Goal: Find specific page/section: Find specific page/section

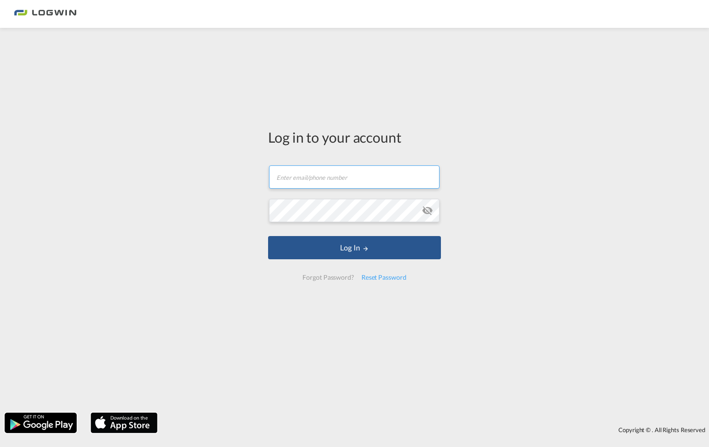
click at [293, 182] on input "text" at bounding box center [354, 176] width 171 height 23
type input "[EMAIL_ADDRESS][PERSON_NAME][DOMAIN_NAME]"
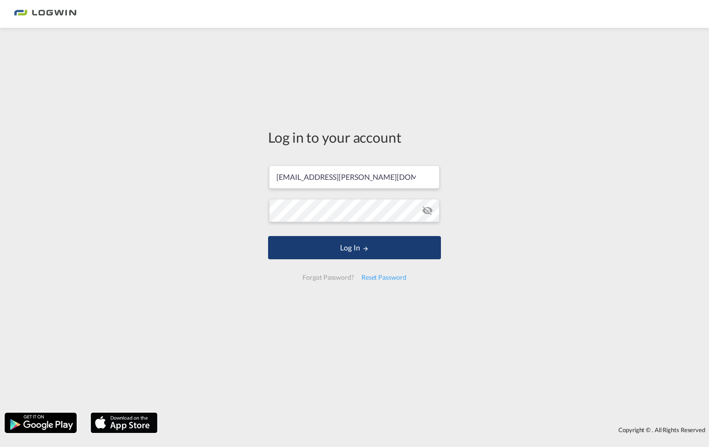
click at [350, 247] on button "Log In" at bounding box center [354, 247] width 173 height 23
